Goal: Task Accomplishment & Management: Use online tool/utility

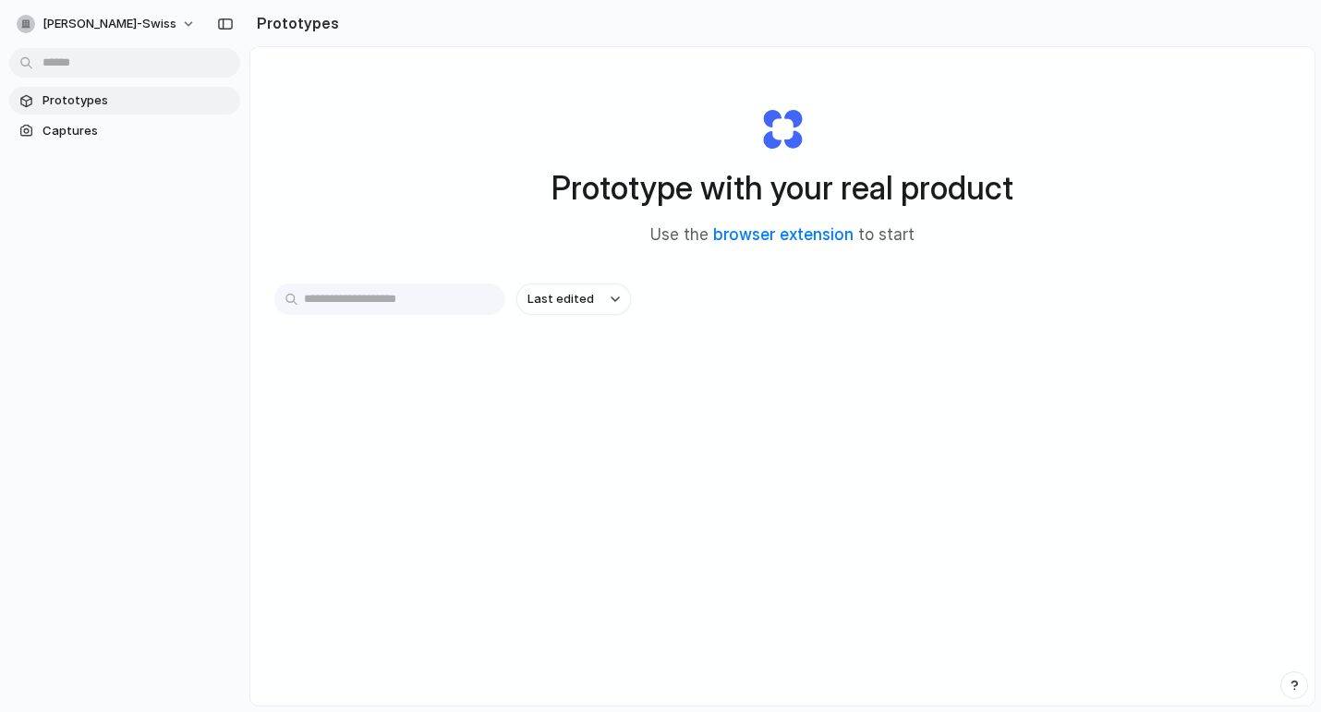
scroll to position [41, 0]
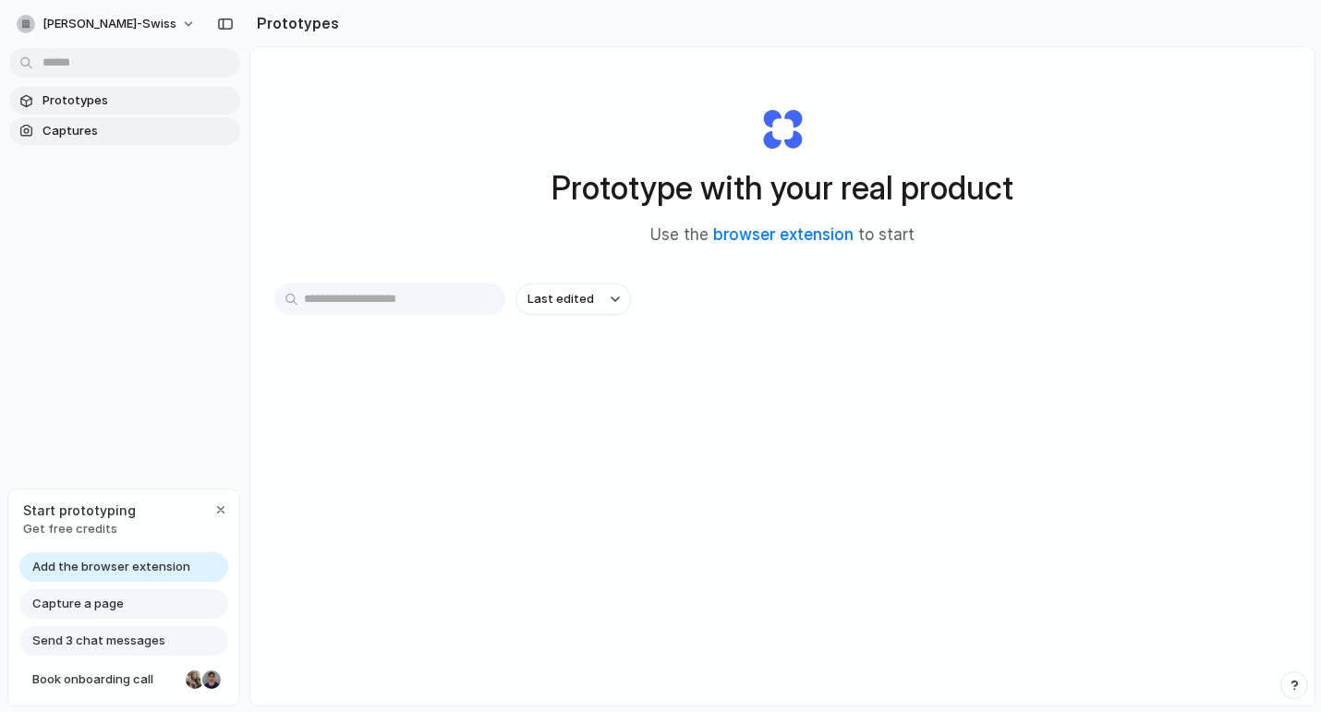
click at [106, 139] on span "Captures" at bounding box center [138, 131] width 190 height 18
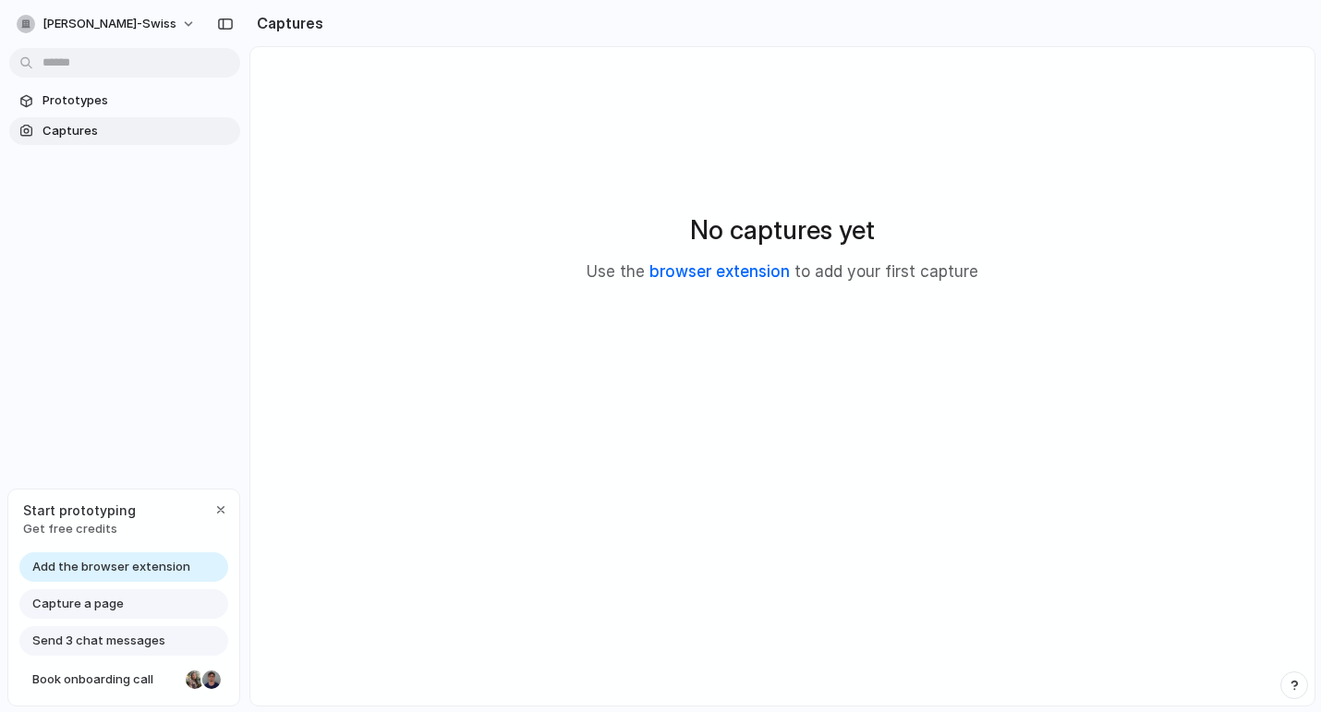
click at [756, 275] on link "browser extension" at bounding box center [720, 271] width 140 height 18
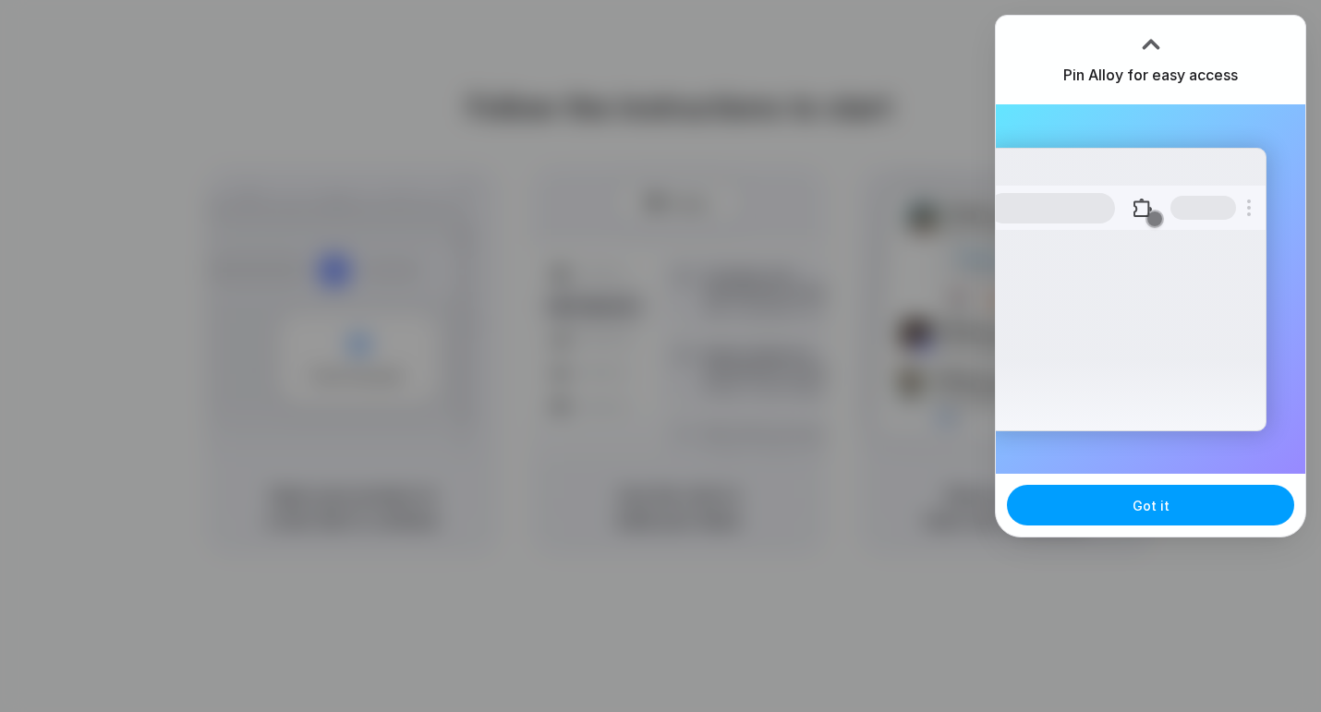
click at [1154, 512] on span "Got it" at bounding box center [1151, 505] width 37 height 19
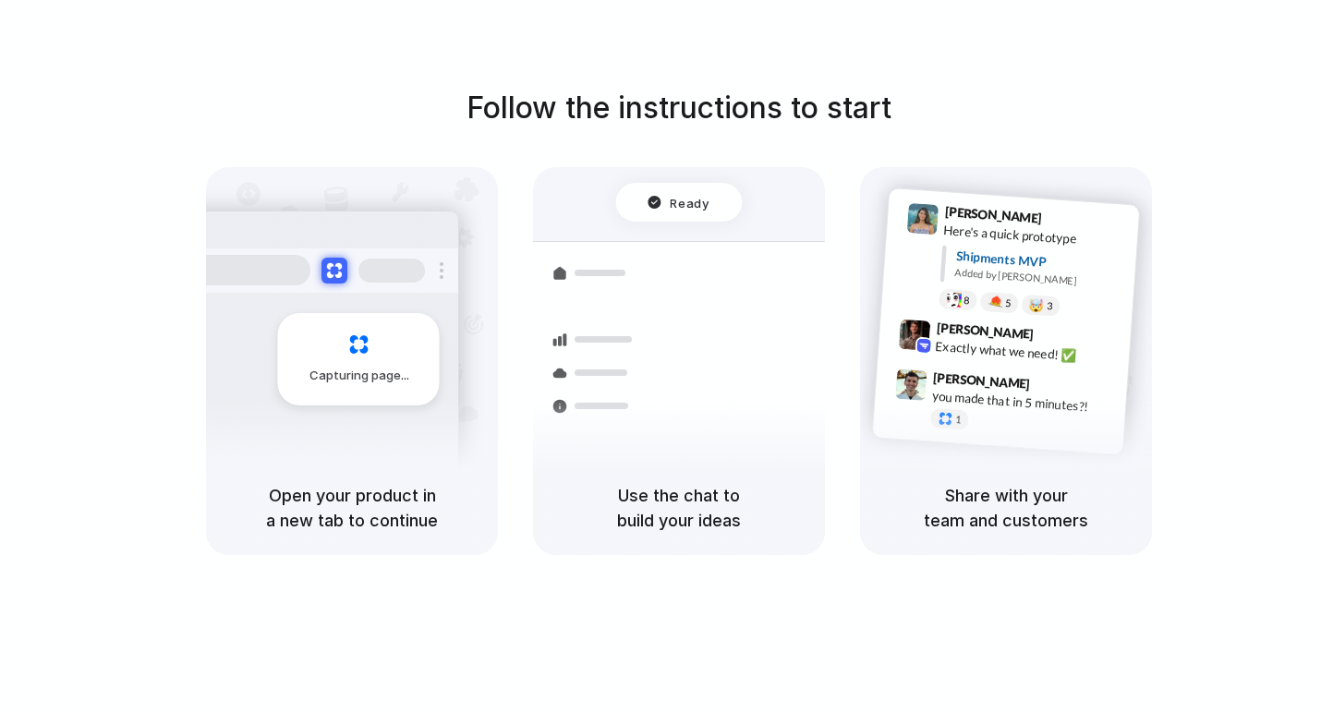
click at [657, 443] on div "Container from Shanghai 40ft • ETA Dec 28 • In transit Express delivery to NYC …" at bounding box center [747, 371] width 196 height 259
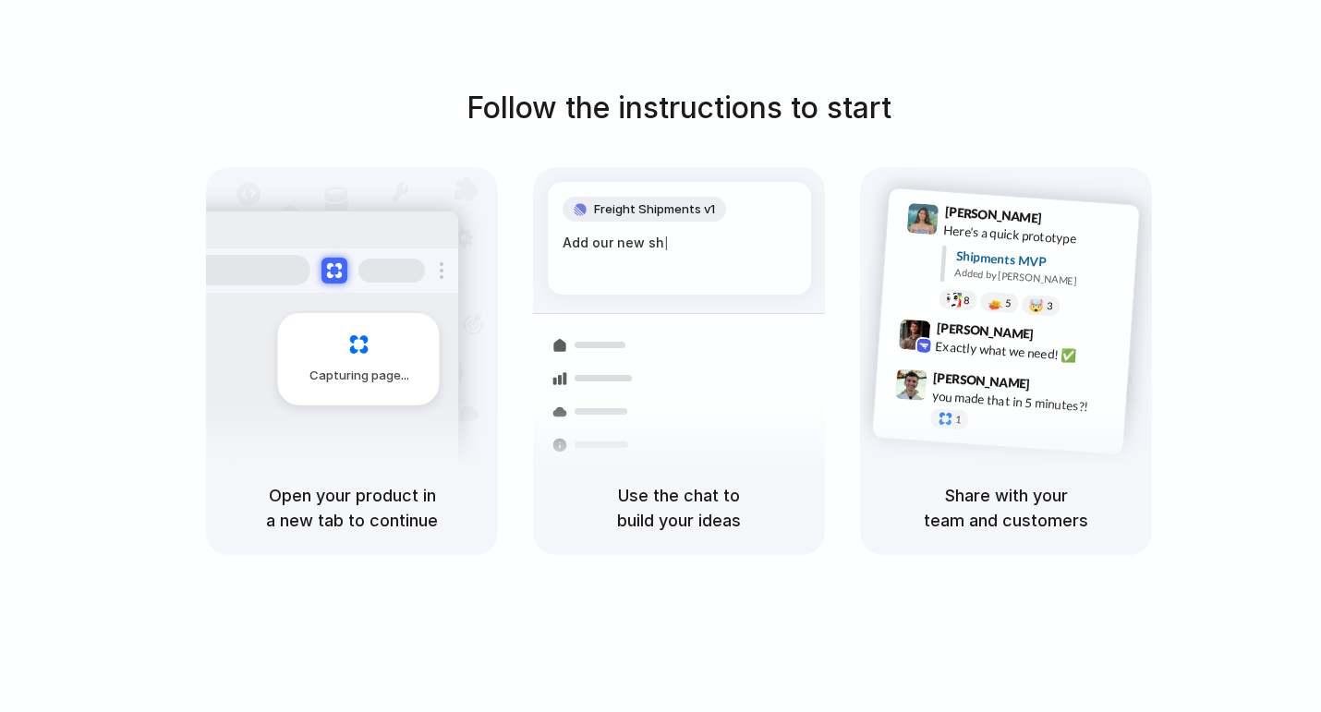
click at [675, 438] on div "Express delivery to NYC Priority • 2-day • Dispatched" at bounding box center [787, 453] width 249 height 72
click at [359, 425] on div "Capturing page" at bounding box center [319, 353] width 279 height 284
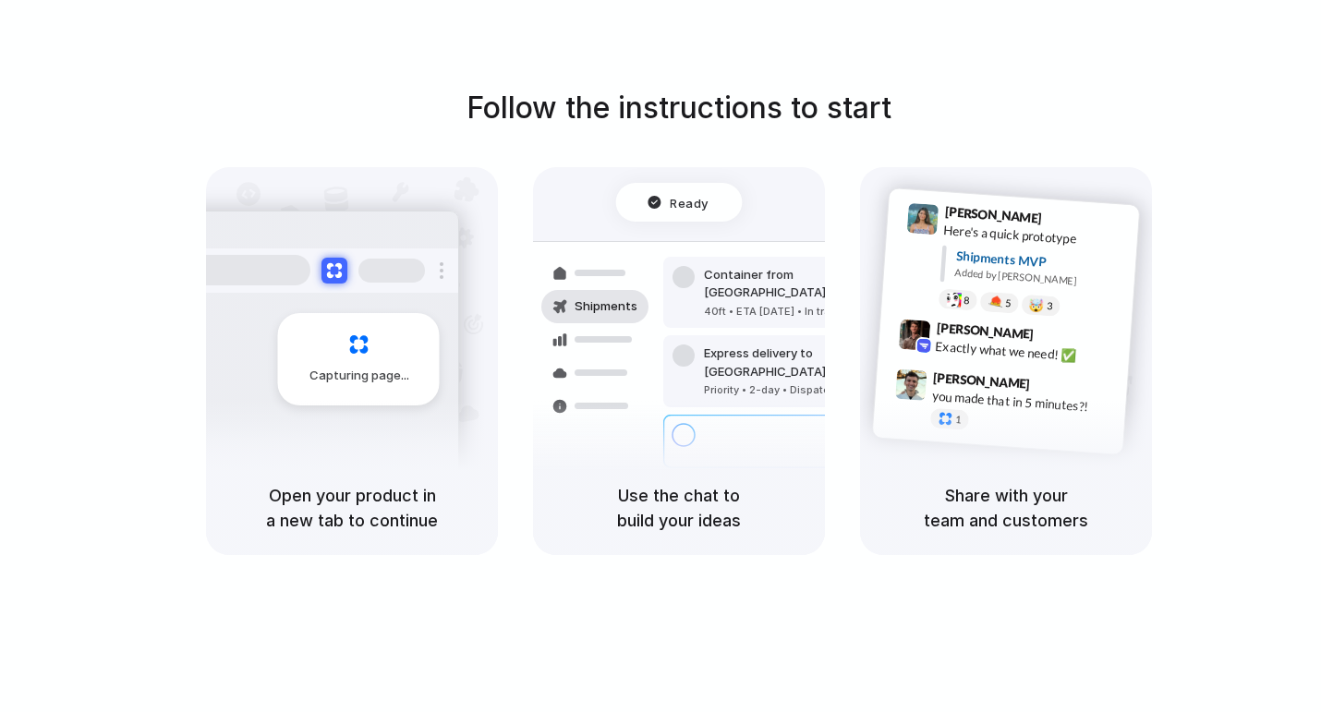
click at [1002, 470] on div "Share with your team and customers" at bounding box center [1006, 508] width 292 height 94
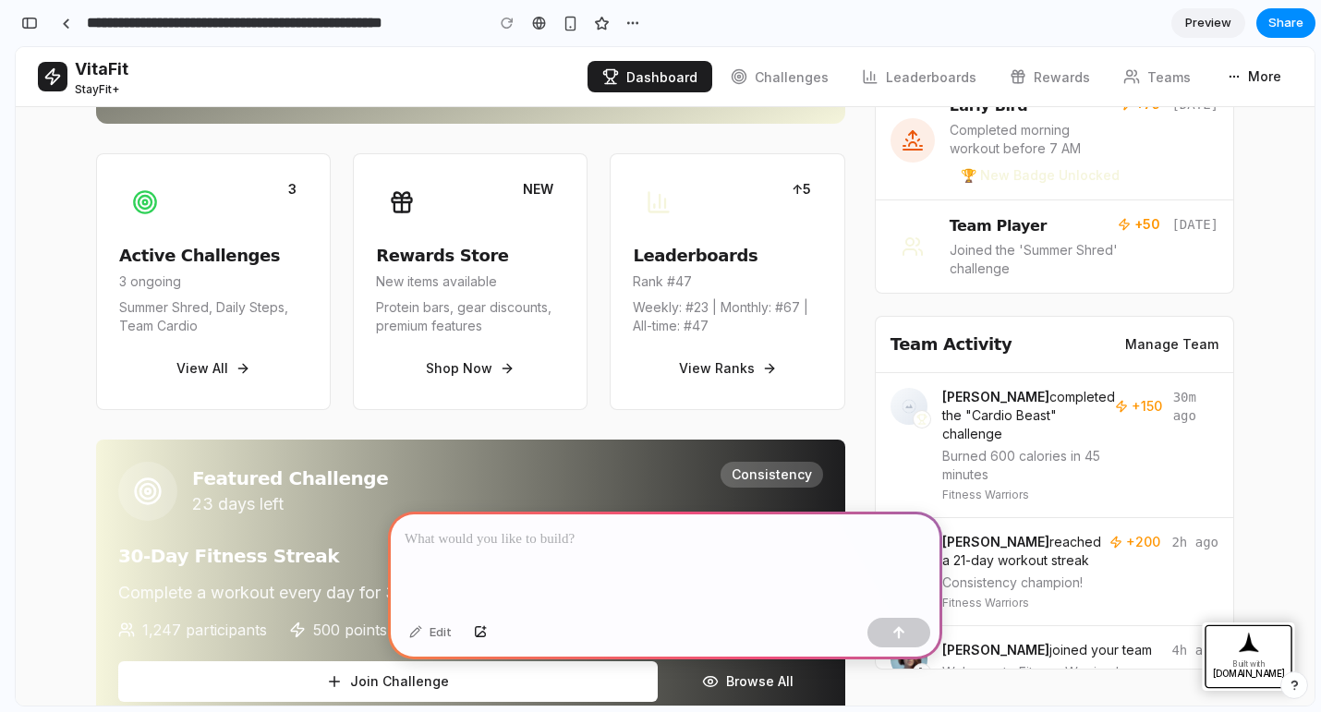
scroll to position [419, 0]
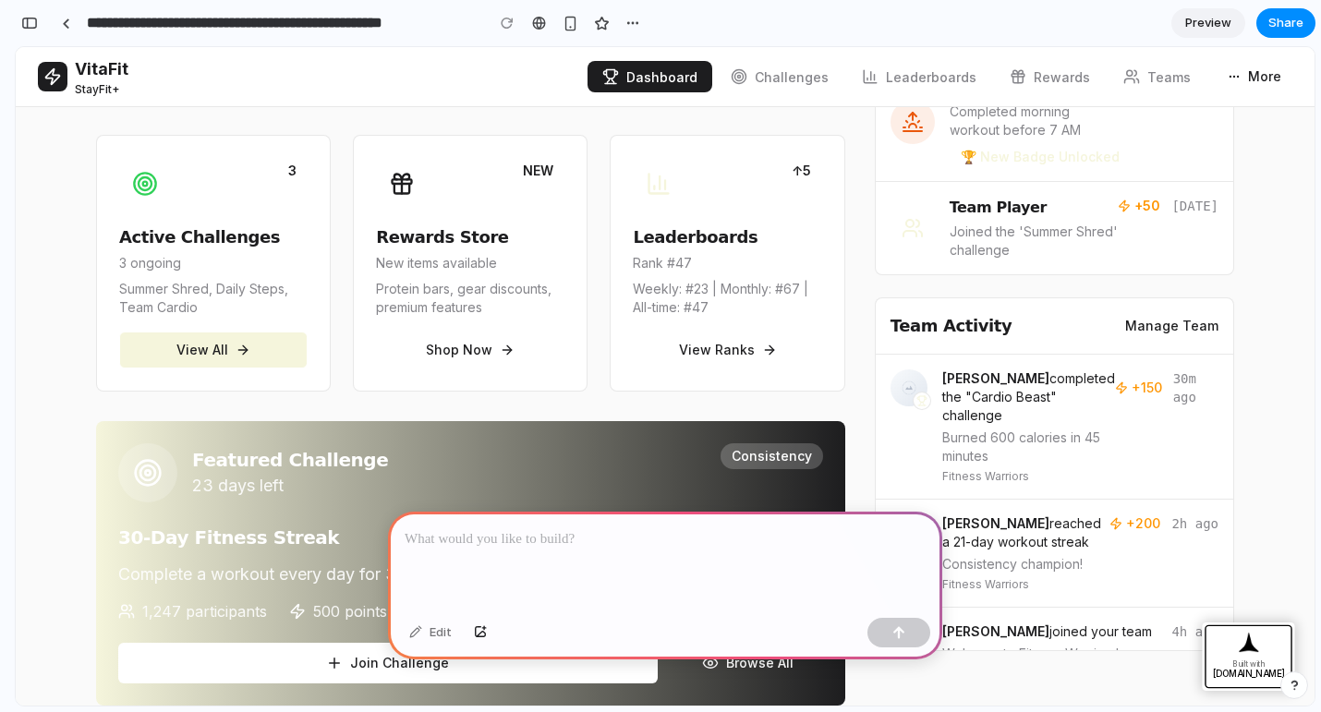
click at [224, 347] on button "View All" at bounding box center [213, 350] width 188 height 37
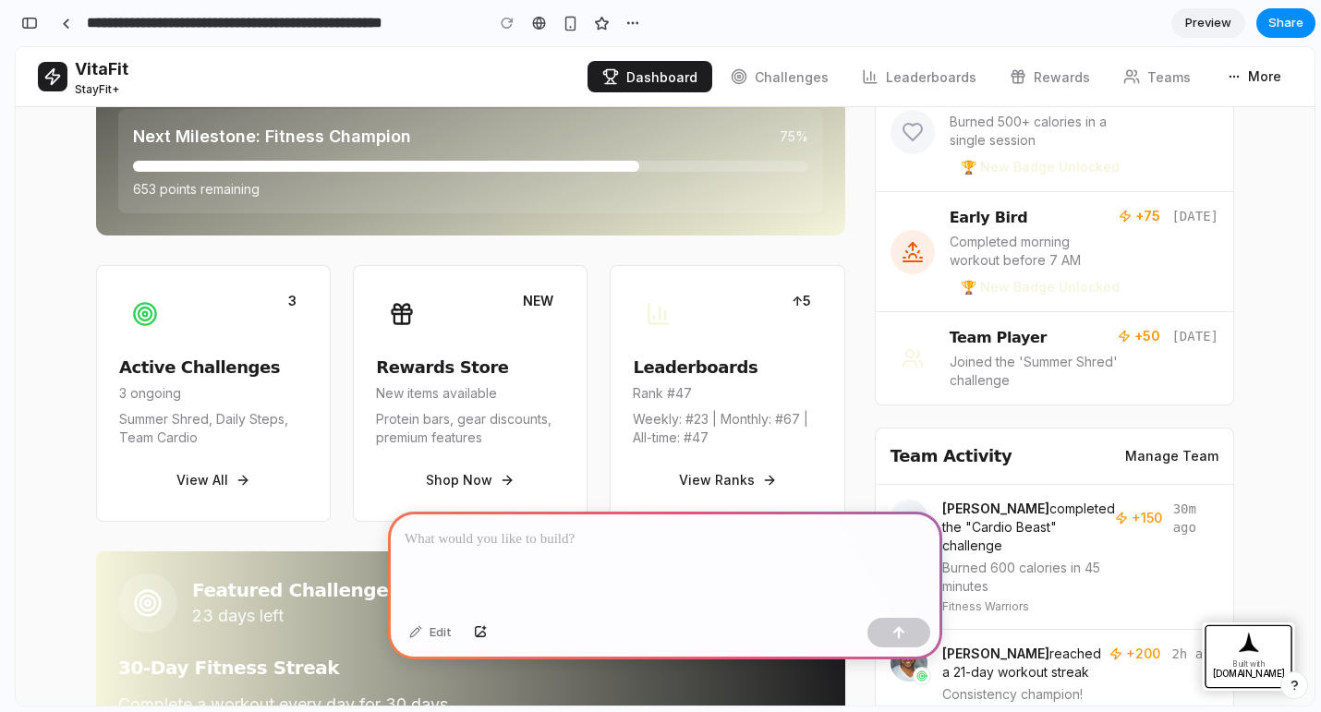
scroll to position [70, 0]
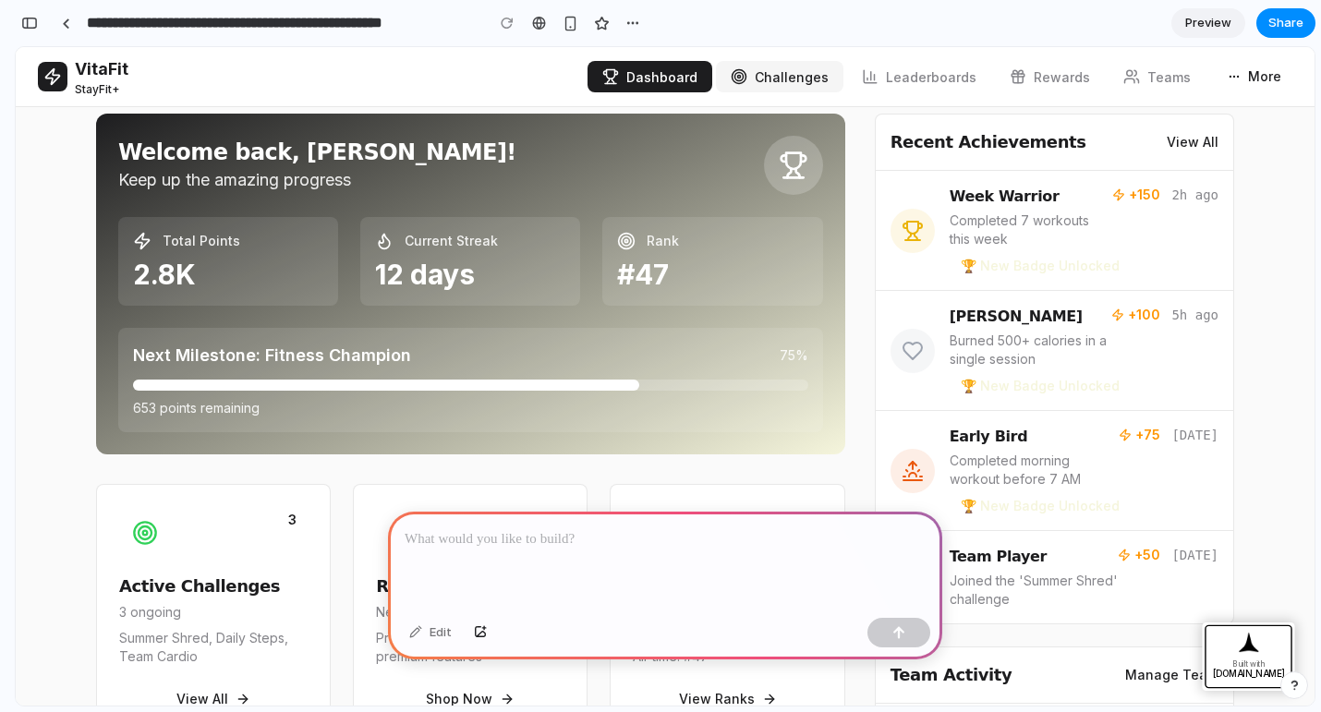
click at [805, 72] on span "Challenges" at bounding box center [792, 77] width 74 height 16
click at [507, 540] on p at bounding box center [665, 540] width 521 height 22
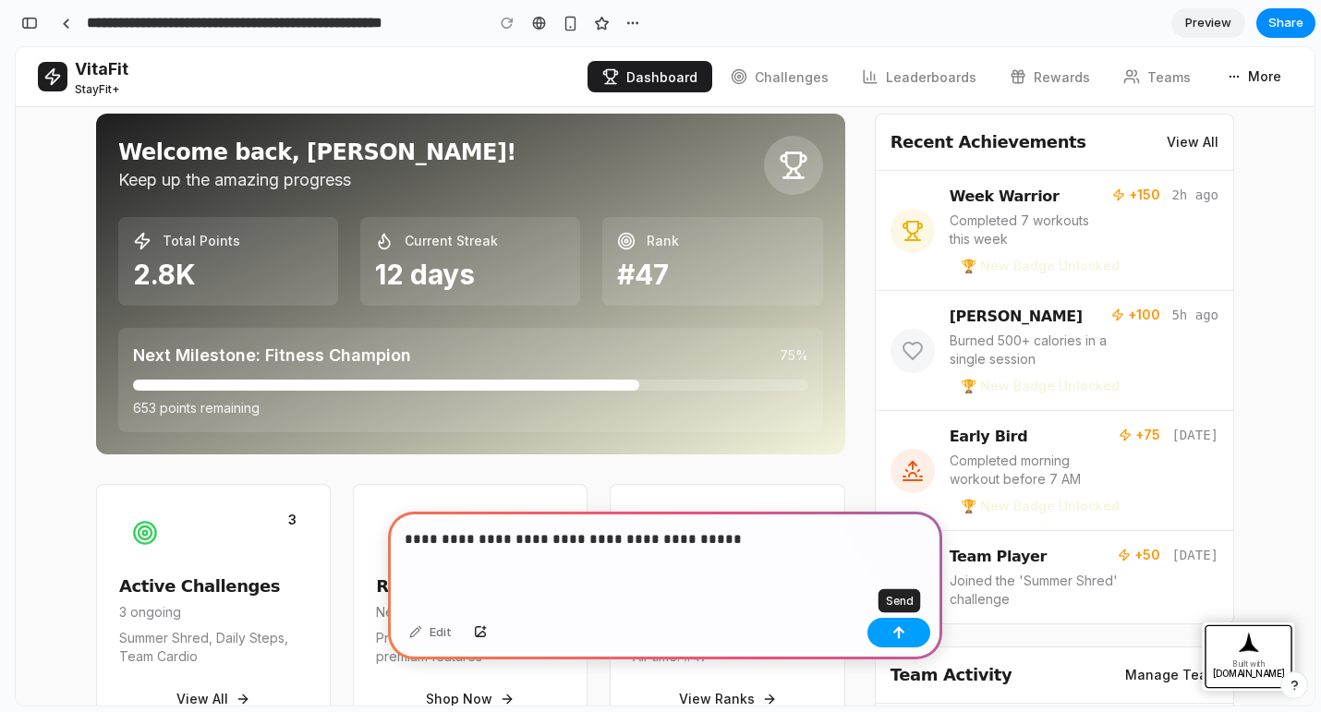
click at [914, 630] on button "button" at bounding box center [899, 633] width 63 height 30
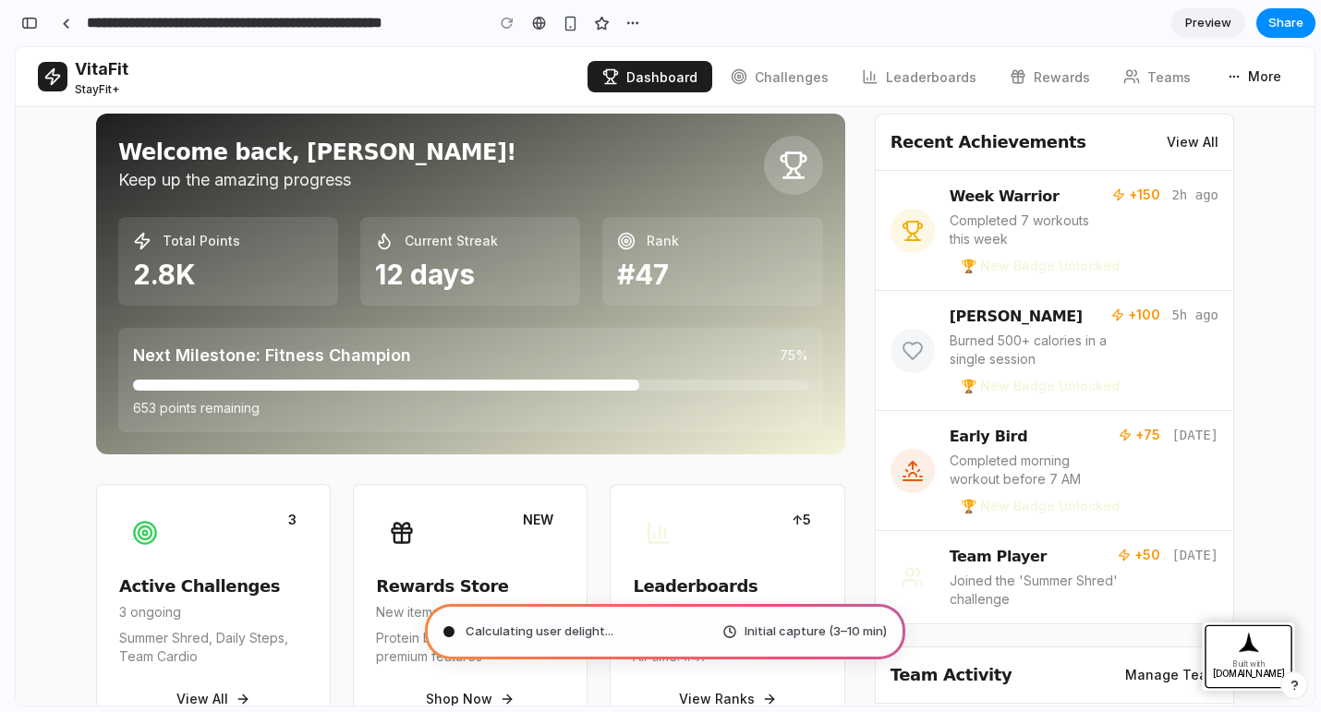
click at [842, 629] on span "Initial capture (3–10 min)" at bounding box center [816, 632] width 142 height 18
click at [1210, 29] on span "Preview" at bounding box center [1208, 23] width 46 height 18
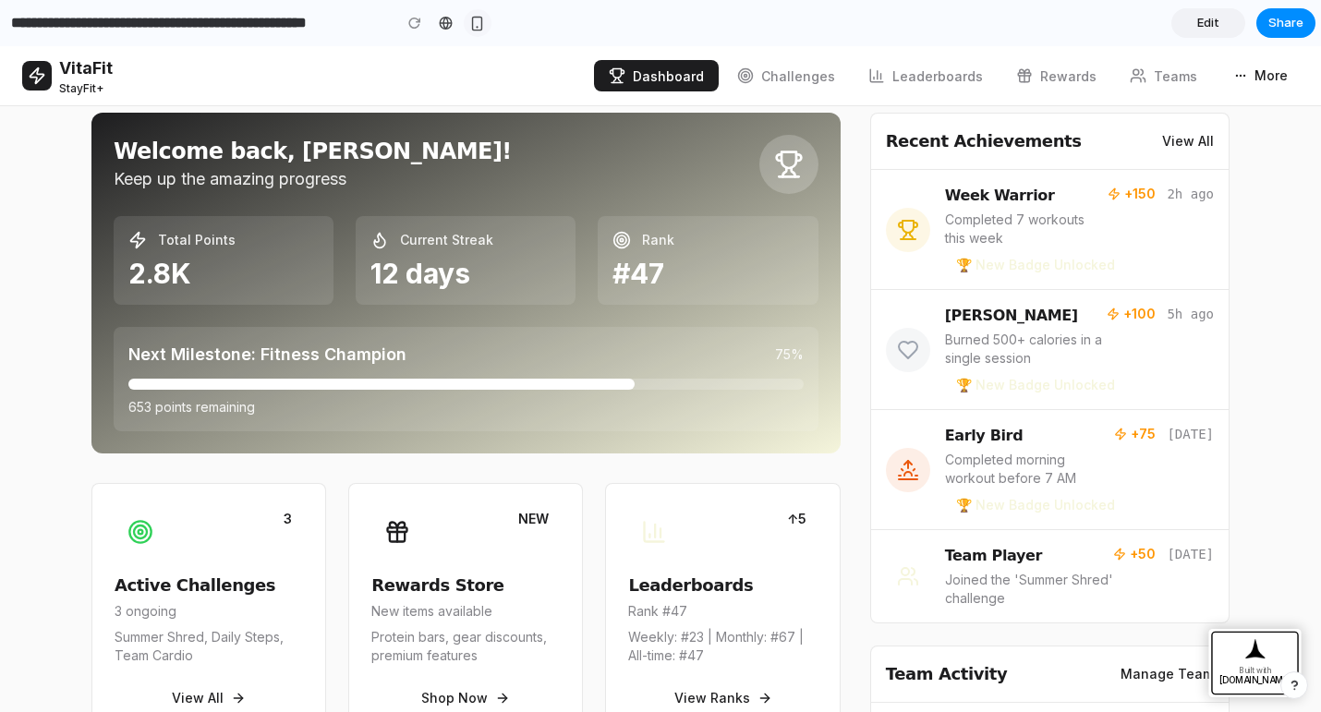
type input "**********"
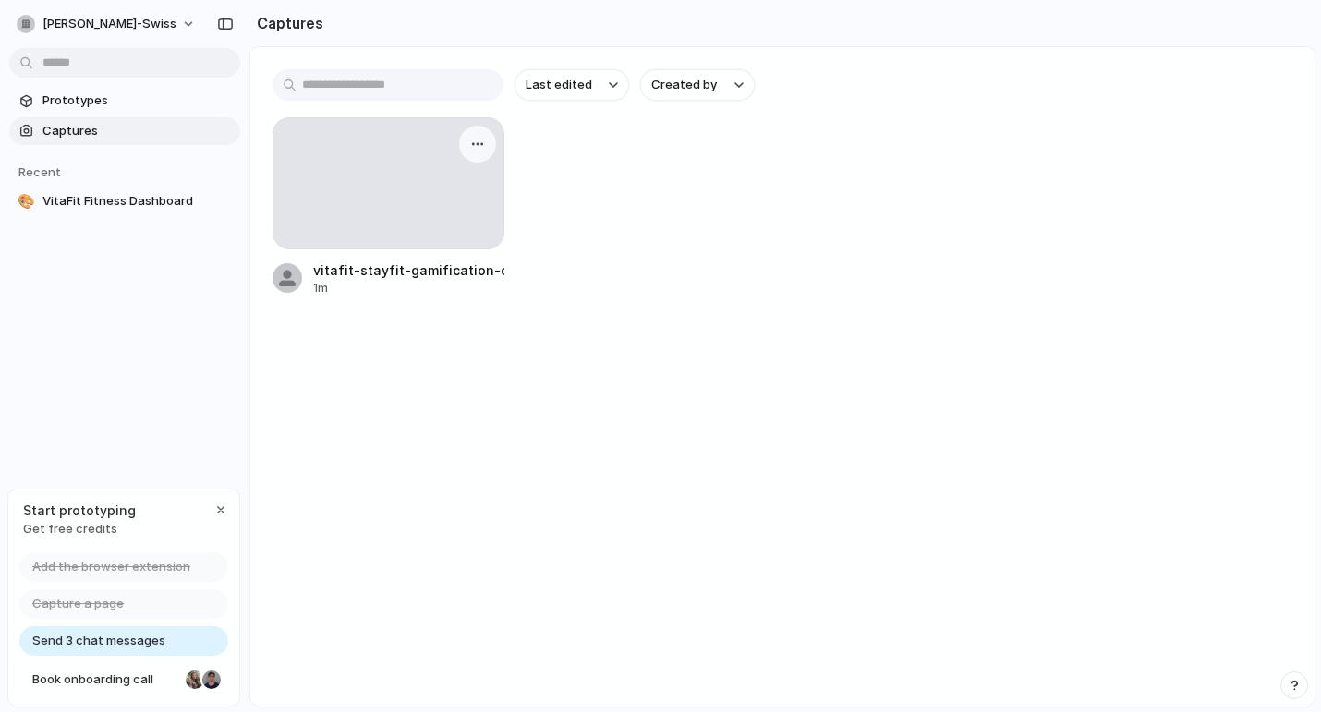
click at [418, 180] on div at bounding box center [389, 183] width 230 height 130
click at [545, 157] on div "vitafit-stayfit-gamification-dashboard 1m" at bounding box center [783, 206] width 1020 height 179
click at [427, 162] on div at bounding box center [389, 183] width 230 height 130
click at [488, 152] on button "button" at bounding box center [478, 144] width 30 height 30
click at [649, 287] on div "Create prototype Rename Copy link Open original page Delete" at bounding box center [660, 356] width 1321 height 712
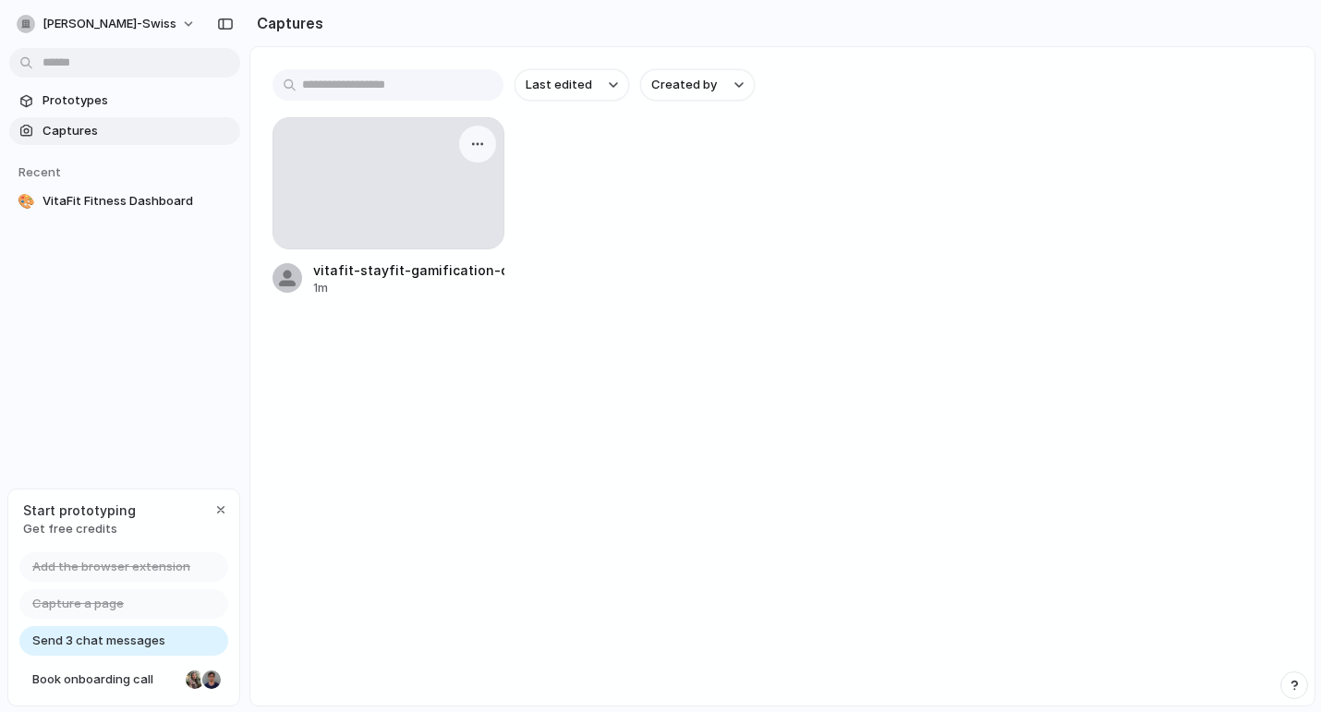
click at [461, 188] on div at bounding box center [389, 183] width 230 height 130
click at [479, 152] on div "button" at bounding box center [477, 144] width 15 height 15
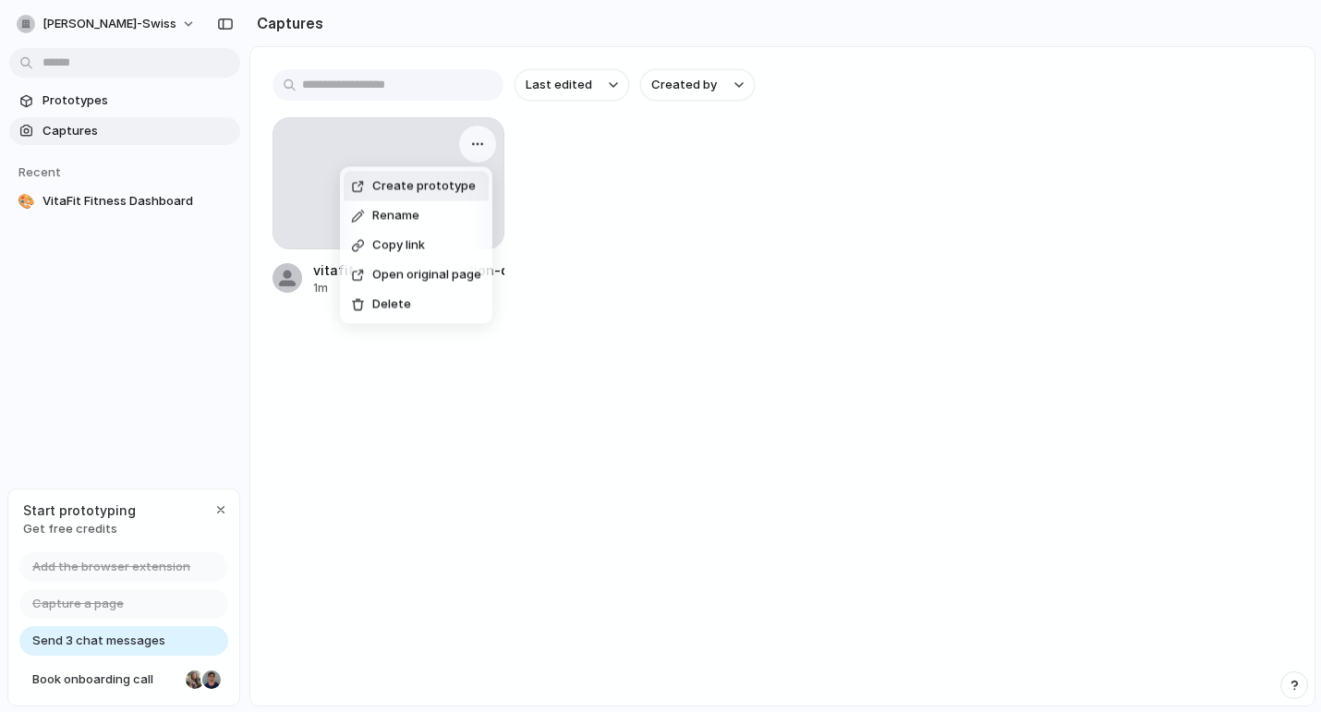
click at [471, 188] on li "Create prototype" at bounding box center [416, 187] width 145 height 30
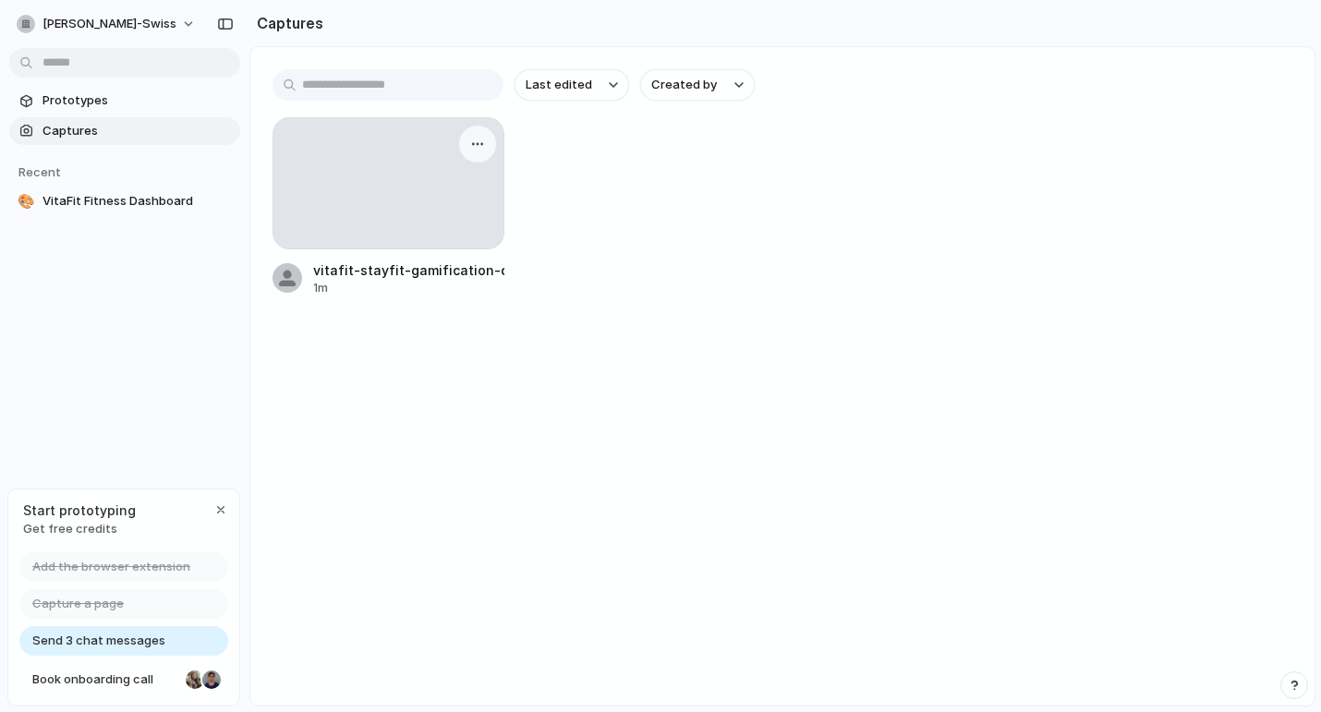
click at [497, 152] on div at bounding box center [389, 183] width 230 height 130
click at [486, 147] on button "button" at bounding box center [478, 144] width 30 height 30
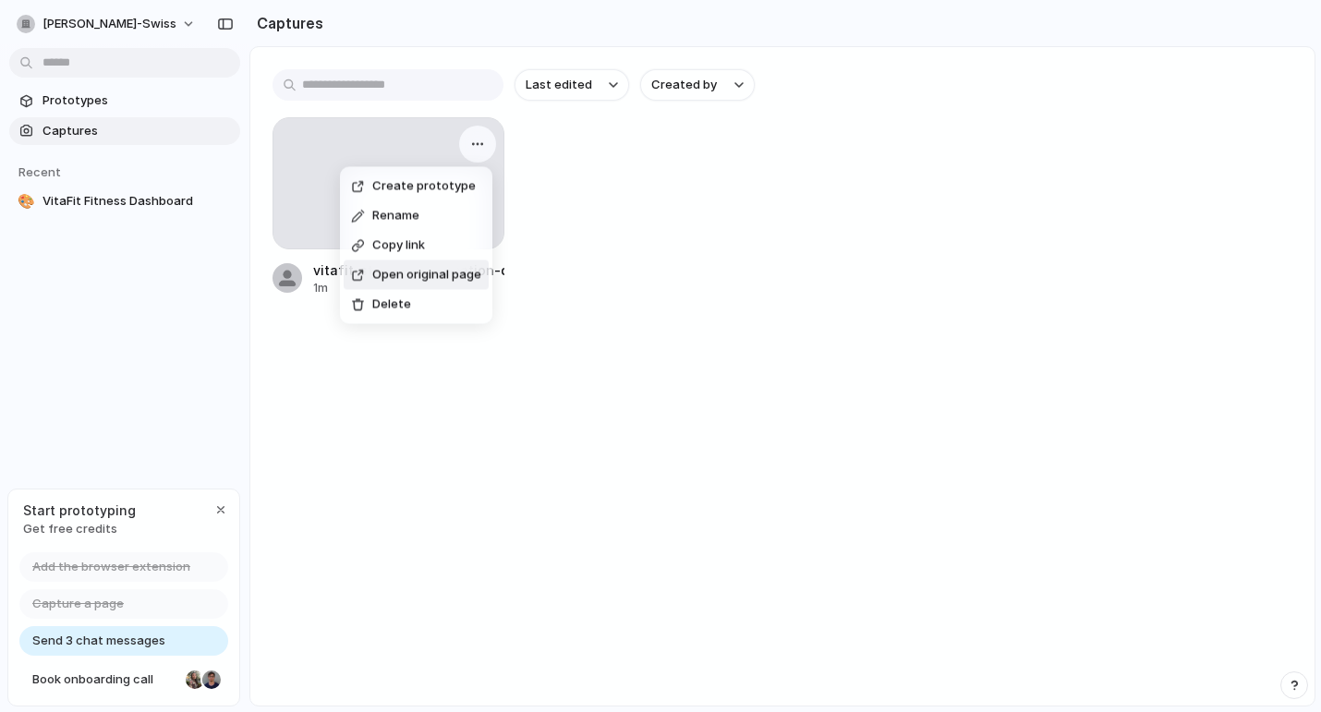
click at [451, 277] on span "Open original page" at bounding box center [426, 275] width 109 height 18
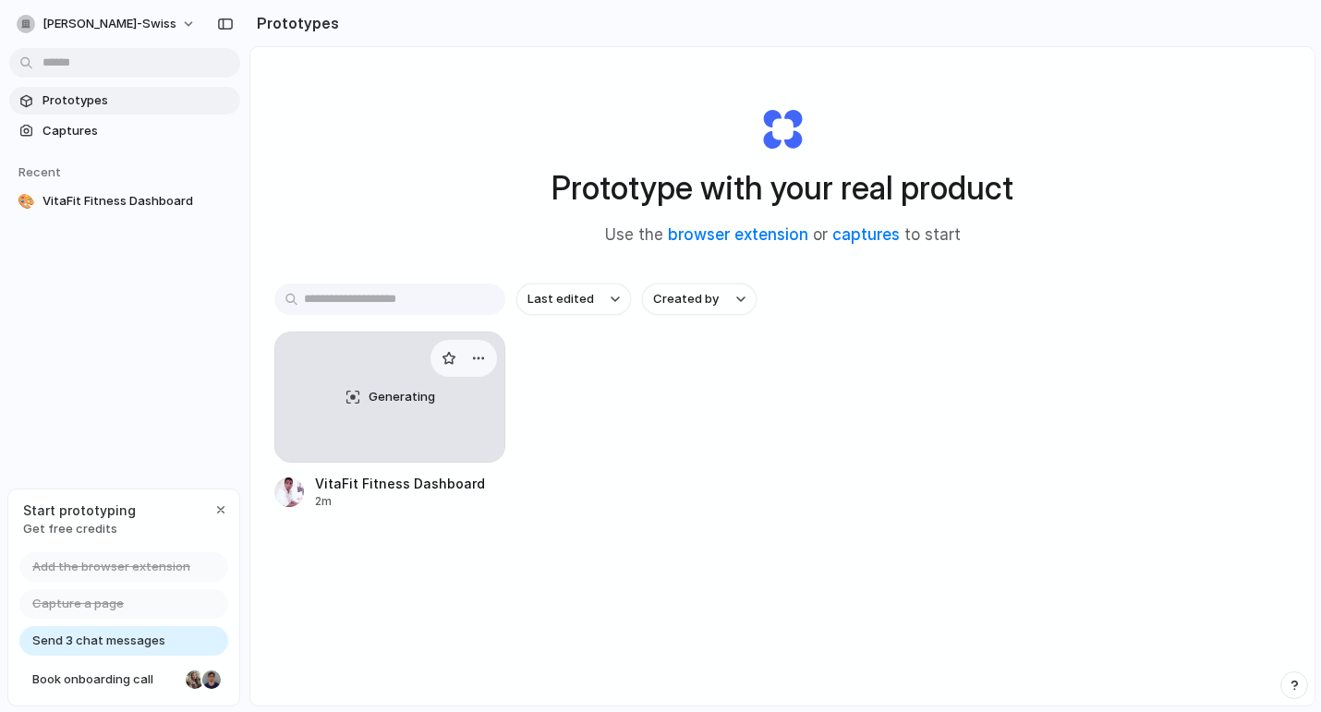
click at [394, 398] on span "Generating" at bounding box center [402, 397] width 67 height 18
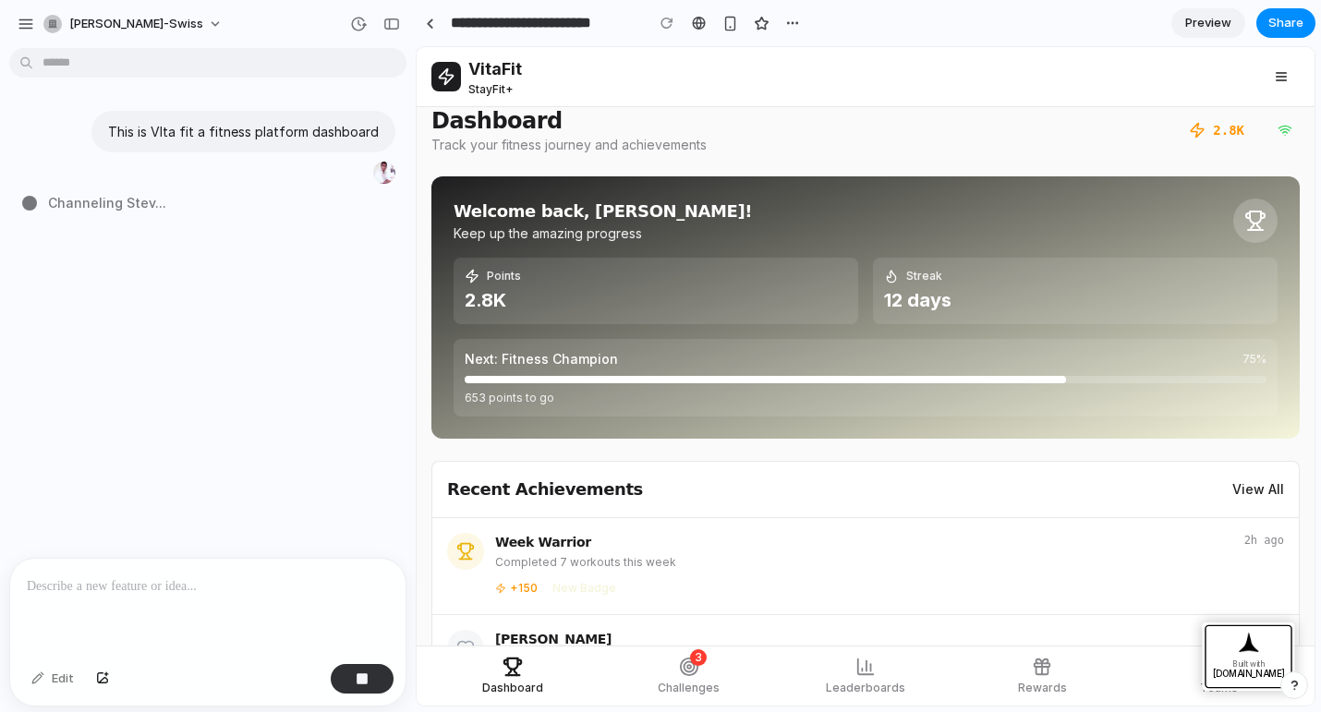
click at [183, 590] on p at bounding box center [208, 587] width 362 height 22
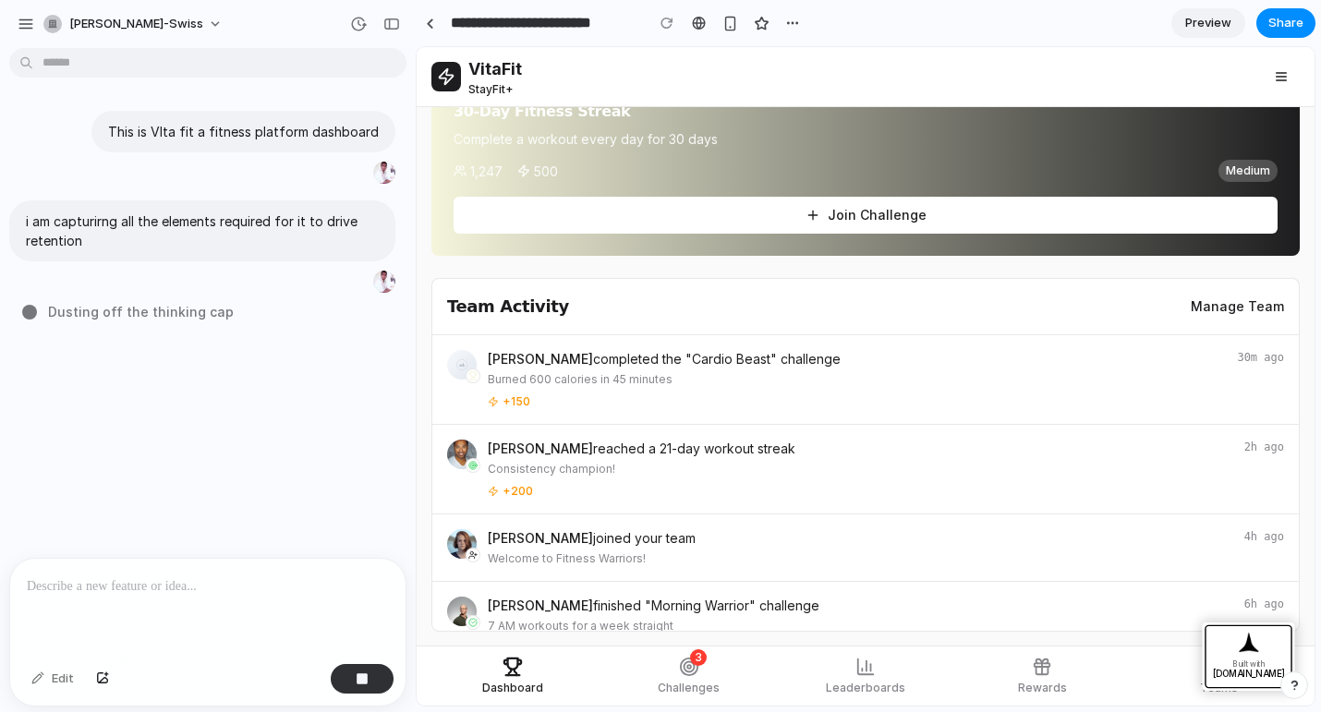
scroll to position [1335, 0]
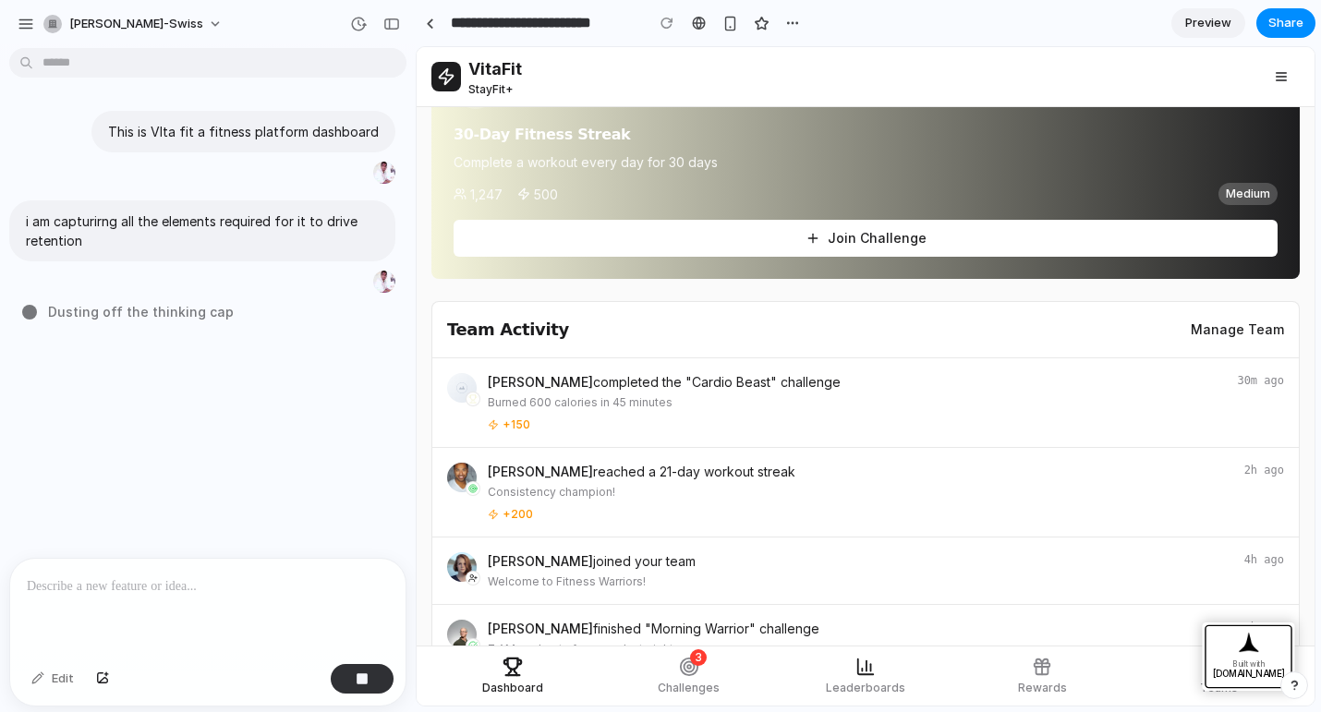
click at [856, 688] on span "Leaderboards" at bounding box center [865, 688] width 79 height 15
click at [875, 690] on span "Leaderboards" at bounding box center [865, 688] width 79 height 15
click at [1063, 672] on link "Rewards" at bounding box center [1042, 677] width 176 height 54
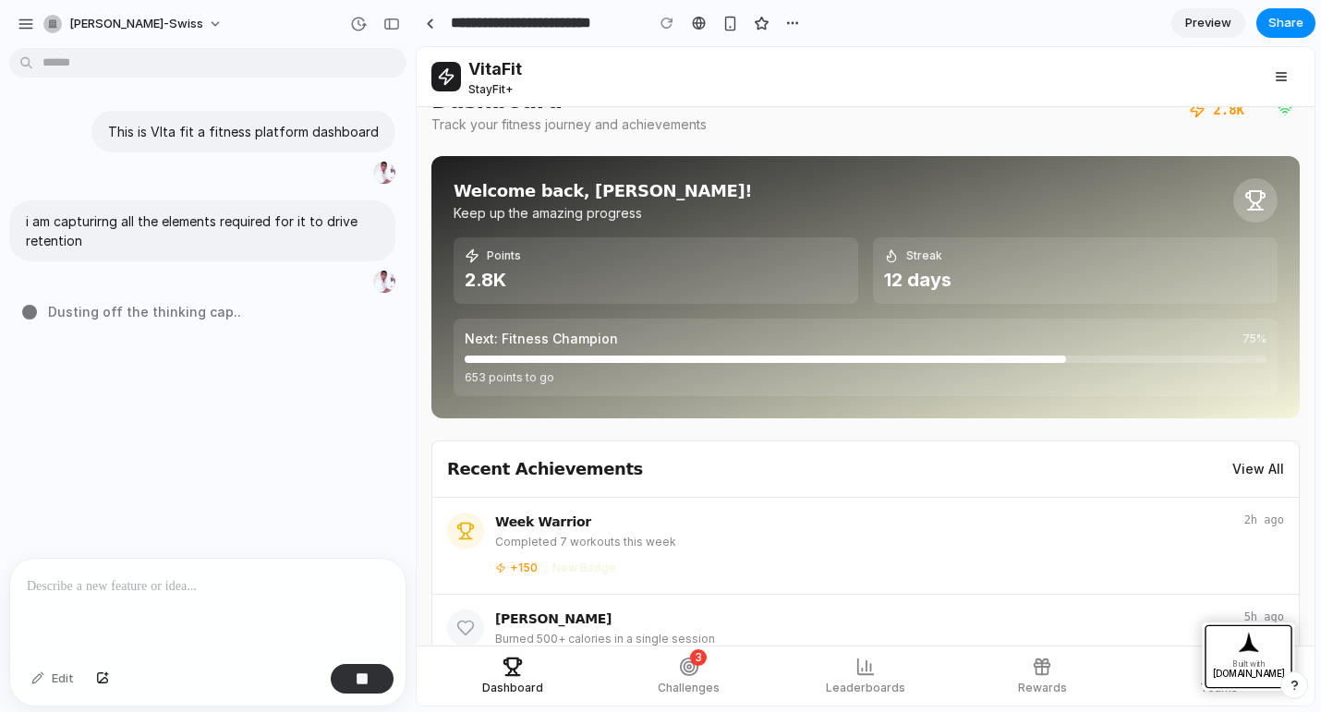
scroll to position [0, 0]
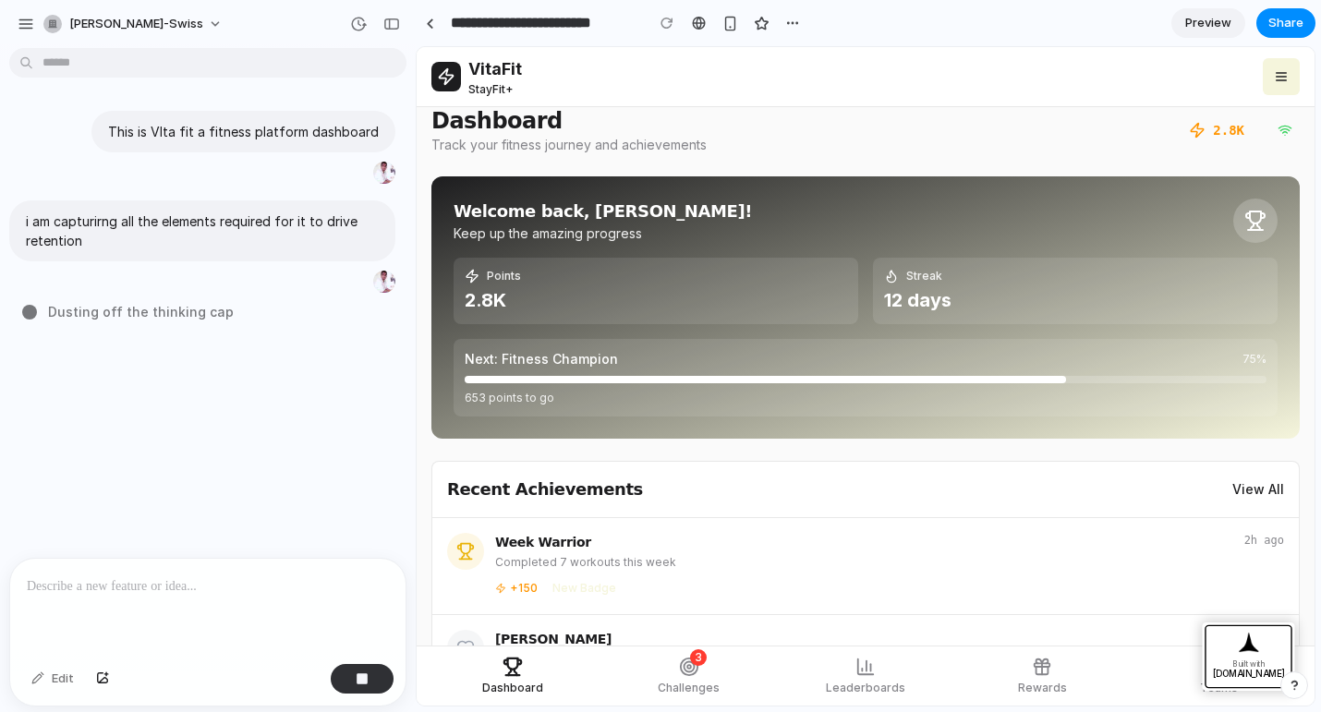
click at [1268, 82] on button at bounding box center [1281, 76] width 37 height 37
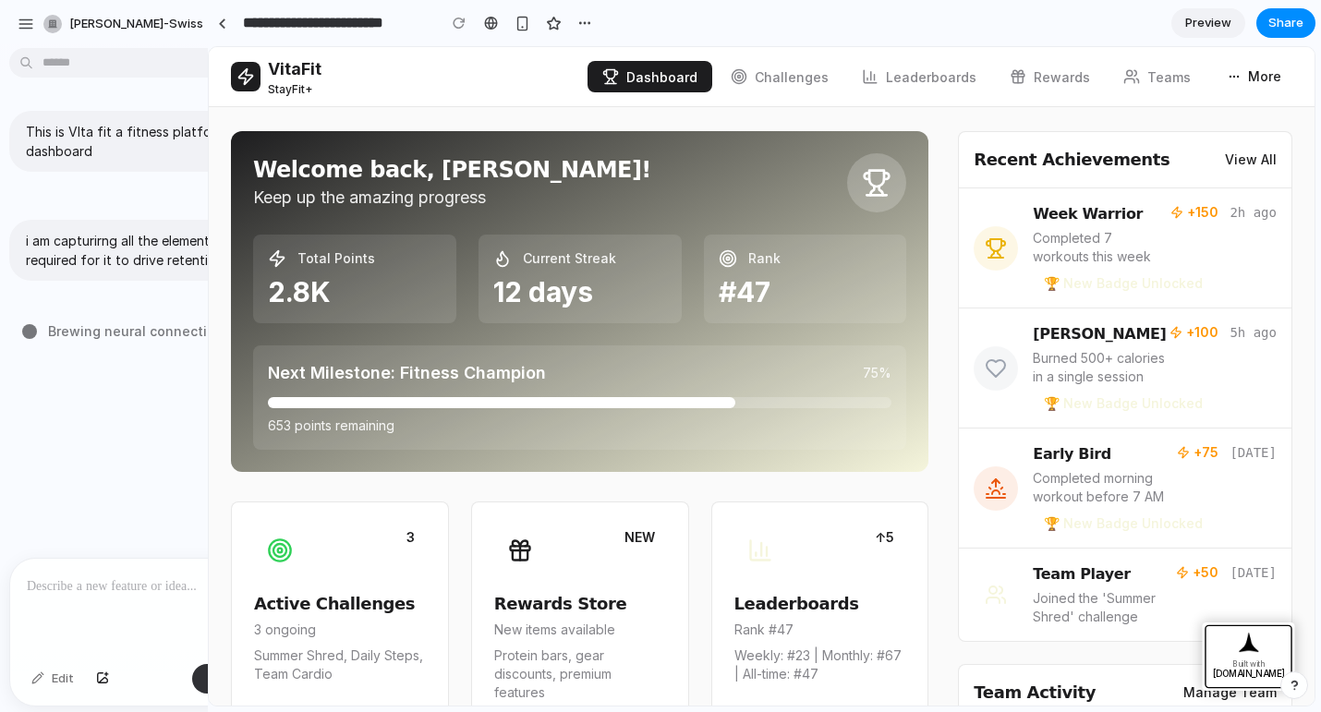
drag, startPoint x: 411, startPoint y: 142, endPoint x: 208, endPoint y: 153, distance: 203.6
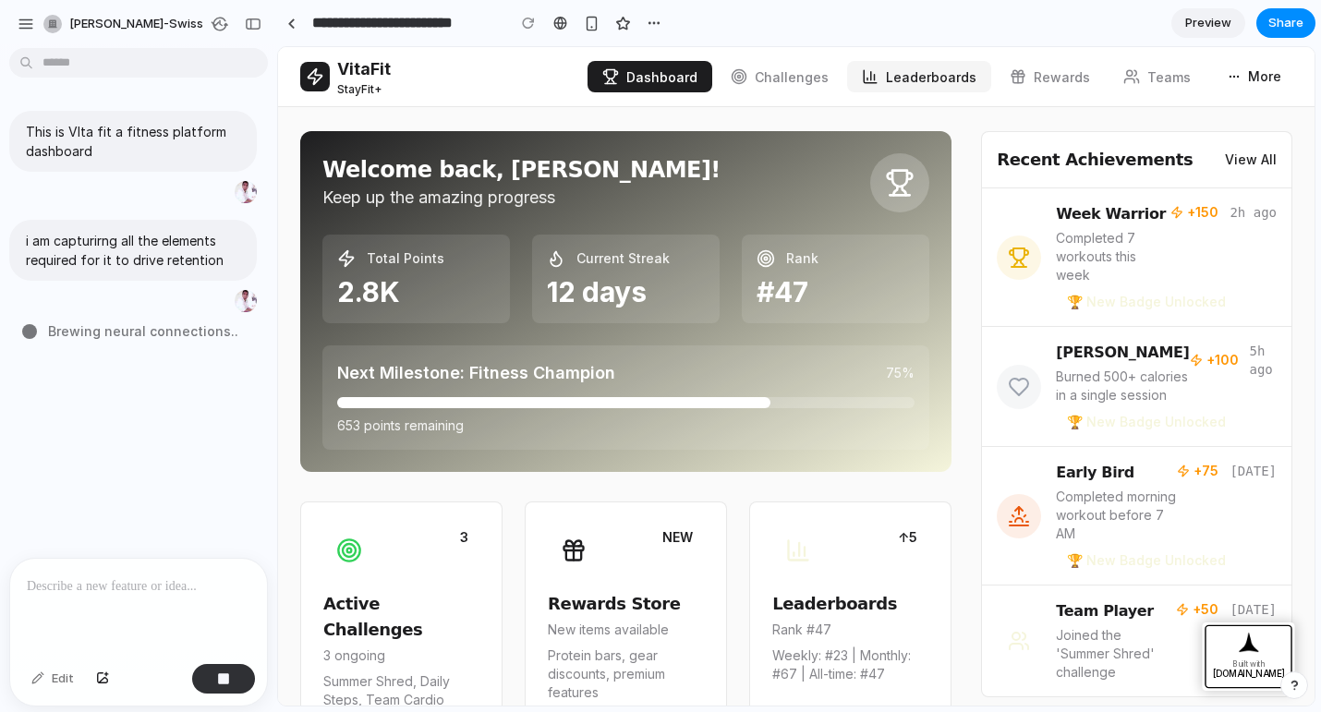
click at [879, 84] on icon at bounding box center [870, 76] width 17 height 17
click at [816, 78] on span "Challenges" at bounding box center [792, 77] width 74 height 16
click at [964, 78] on span "Leaderboards" at bounding box center [931, 77] width 91 height 16
click at [1253, 81] on button "More" at bounding box center [1255, 76] width 76 height 33
click at [599, 23] on button "button" at bounding box center [591, 23] width 28 height 28
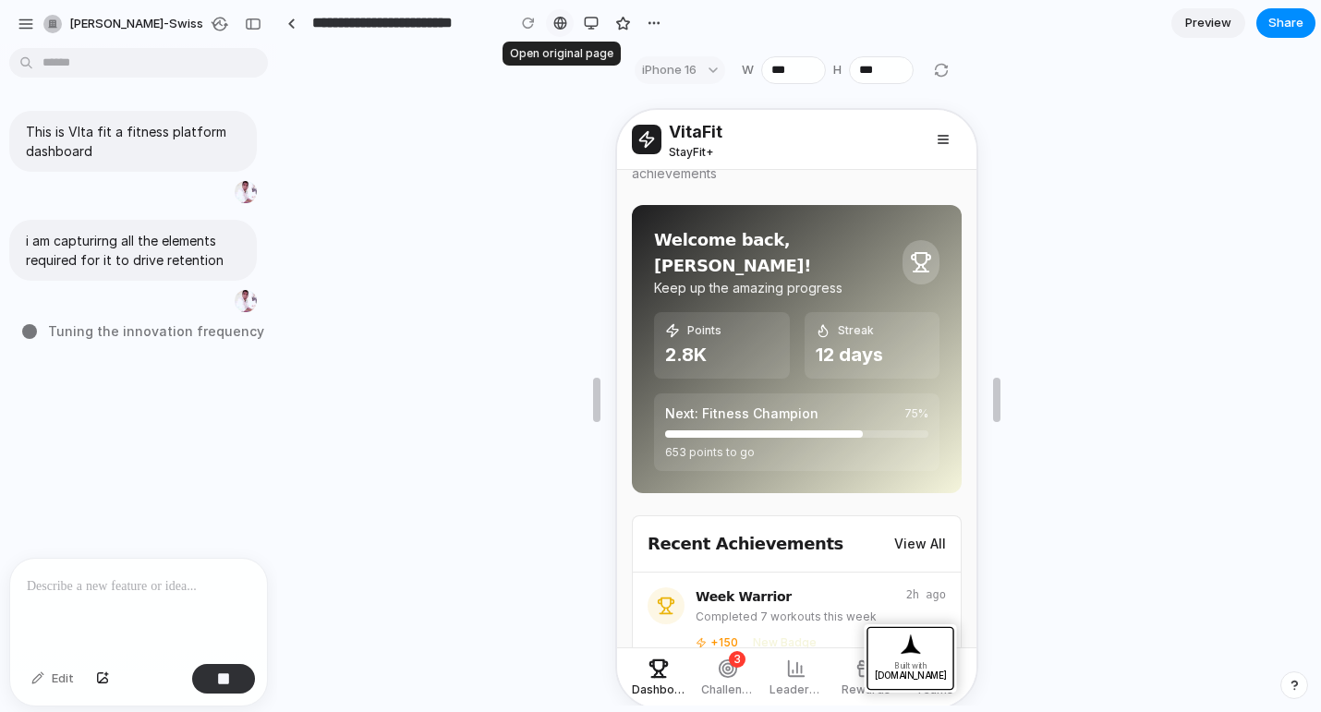
click at [569, 30] on link at bounding box center [560, 23] width 28 height 28
click at [590, 30] on div "button" at bounding box center [591, 23] width 15 height 15
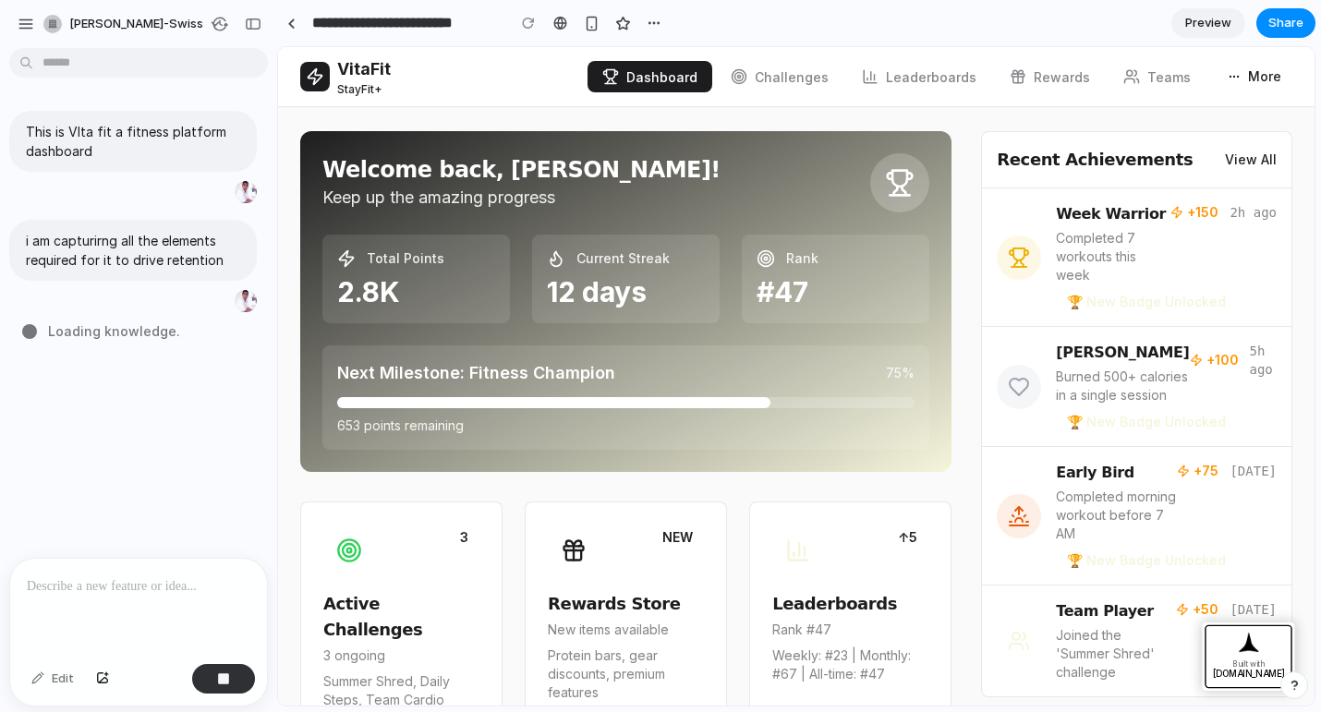
type input "**********"
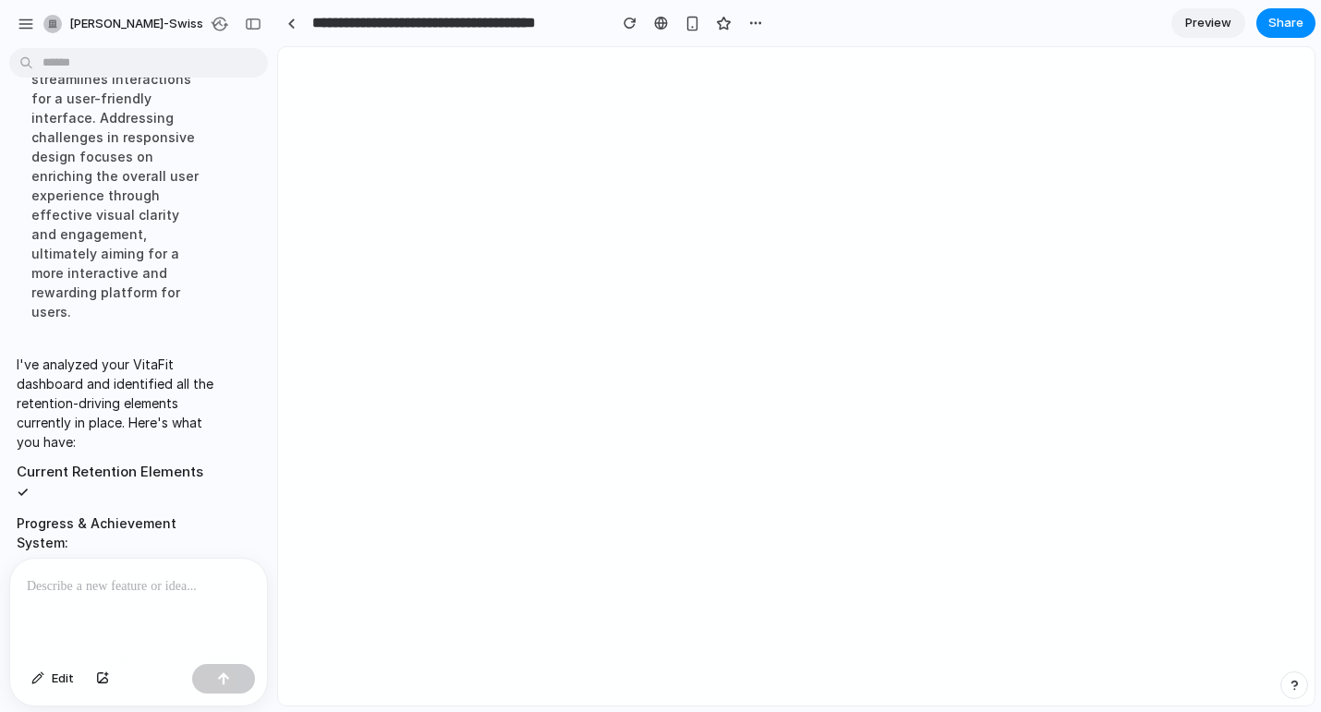
scroll to position [959, 0]
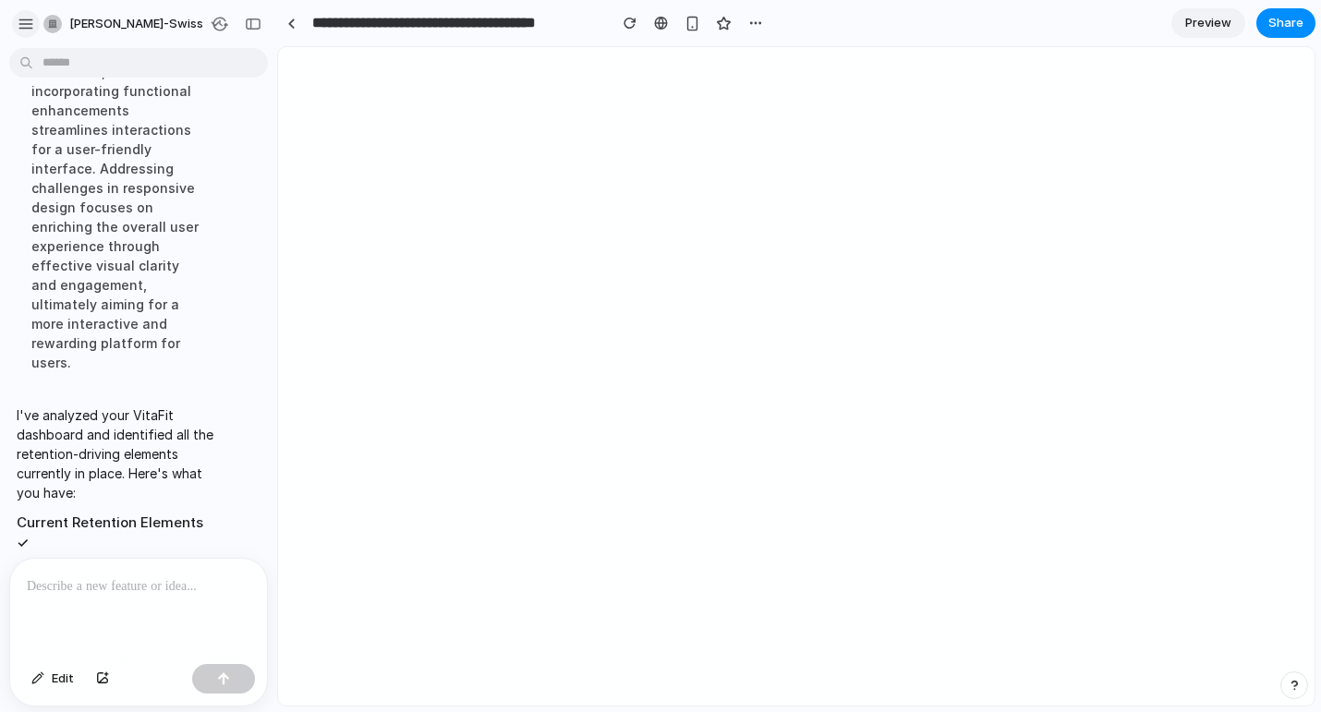
click at [25, 32] on button "button" at bounding box center [26, 24] width 28 height 28
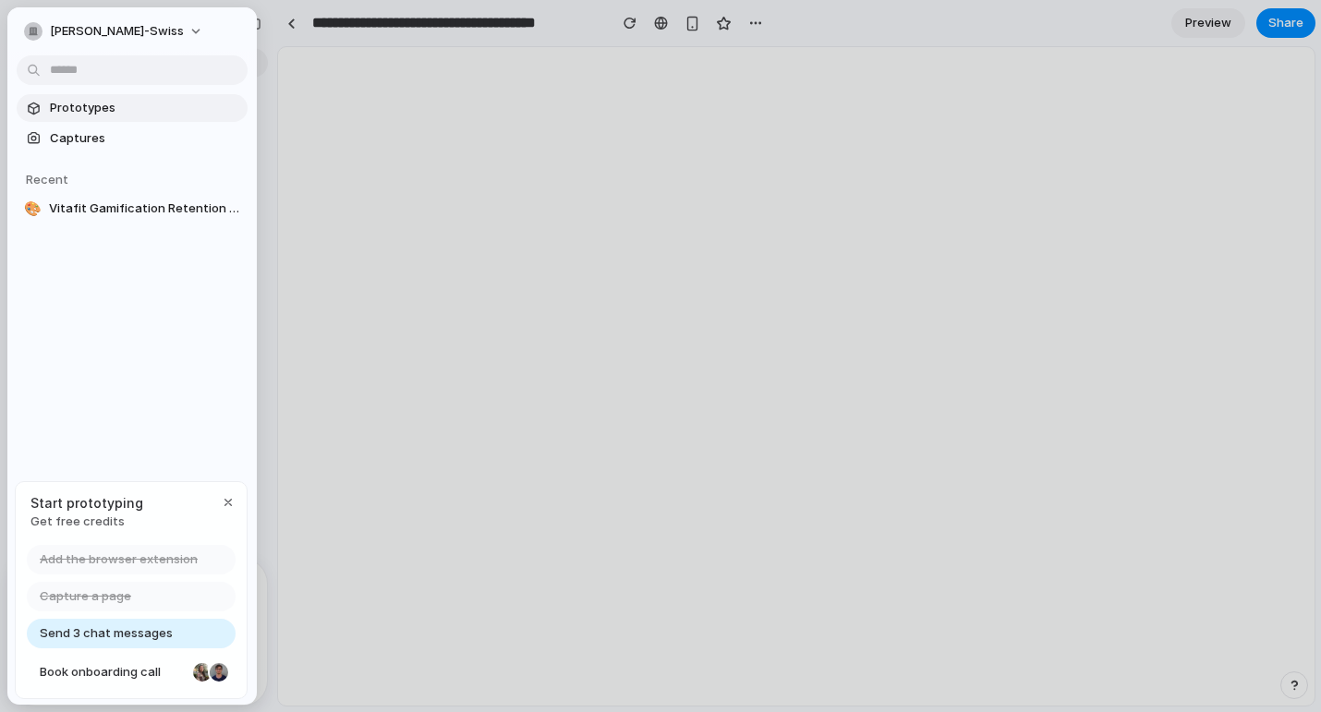
click at [84, 107] on span "Prototypes" at bounding box center [145, 108] width 190 height 18
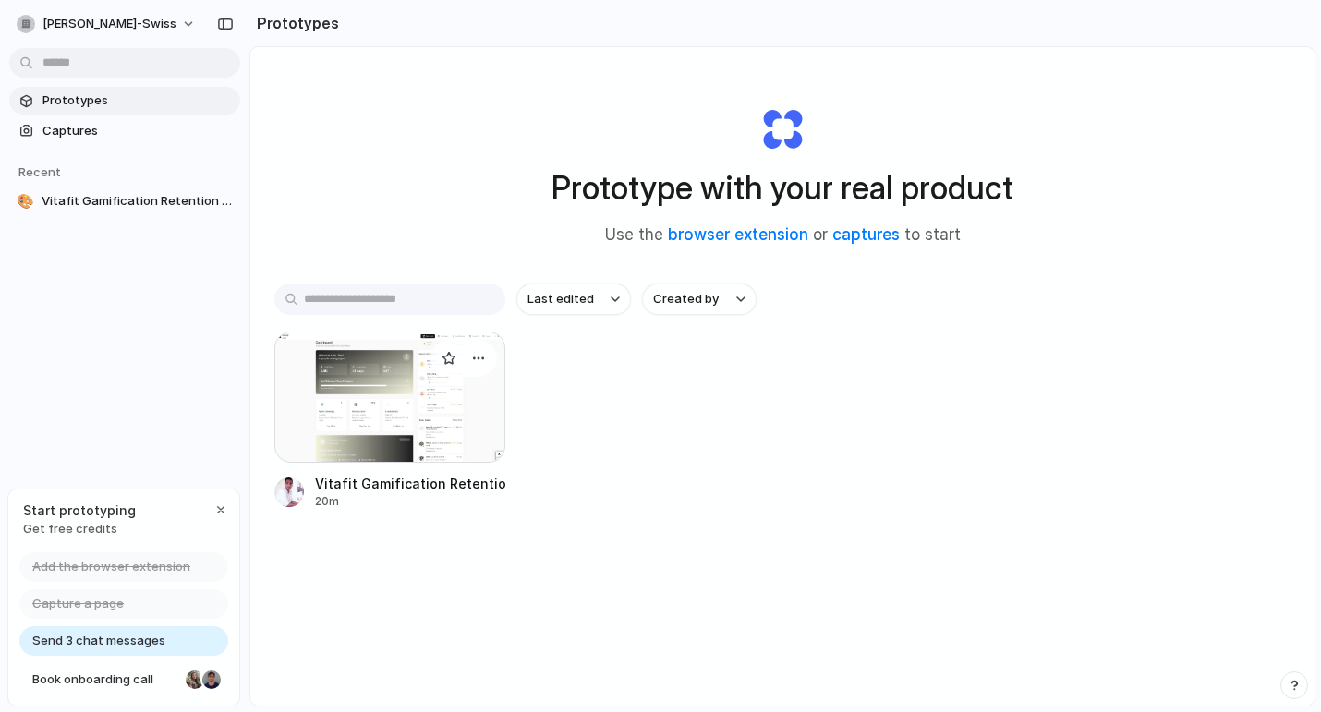
click at [415, 430] on div at bounding box center [389, 397] width 231 height 131
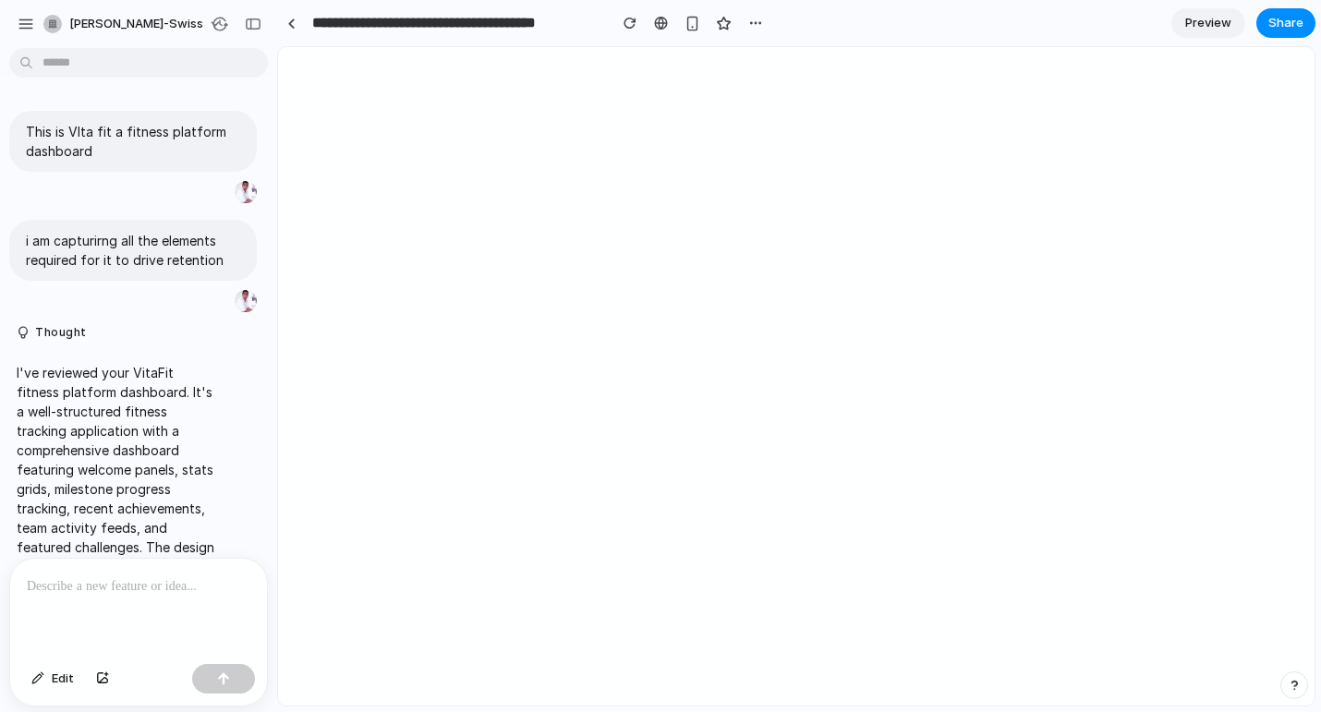
scroll to position [1337, 0]
